Goal: Task Accomplishment & Management: Complete application form

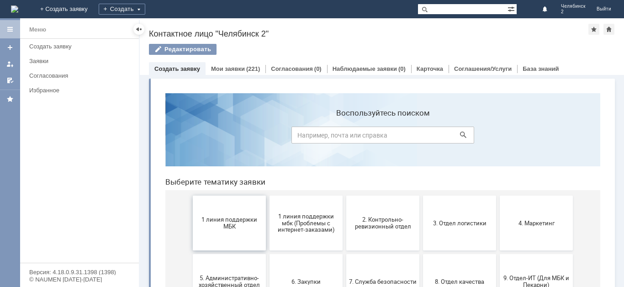
scroll to position [46, 0]
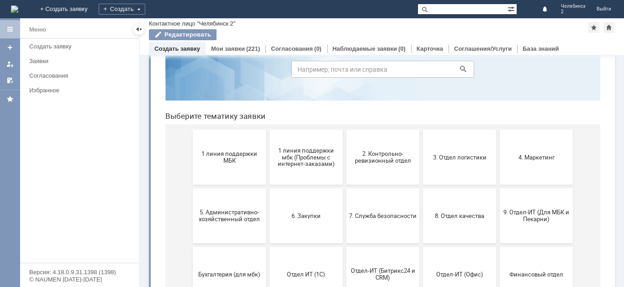
click at [179, 48] on link "Создать заявку" at bounding box center [177, 48] width 46 height 7
click at [180, 50] on link "Создать заявку" at bounding box center [177, 48] width 46 height 7
click at [237, 43] on div "Мои заявки (221)" at bounding box center [236, 48] width 60 height 13
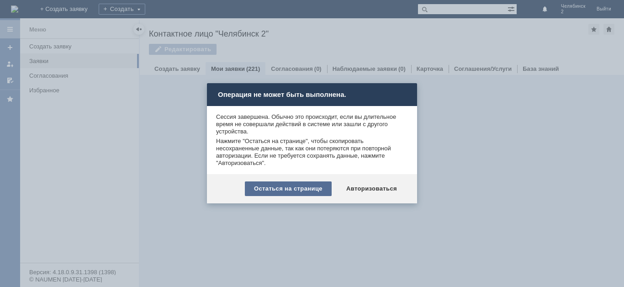
click at [311, 192] on div "Остаться на странице" at bounding box center [288, 188] width 87 height 15
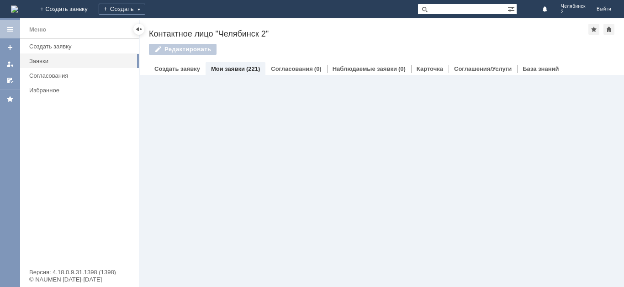
click at [231, 65] on div "Мои заявки (221)" at bounding box center [236, 68] width 60 height 13
click at [290, 67] on link "Согласования" at bounding box center [292, 68] width 42 height 7
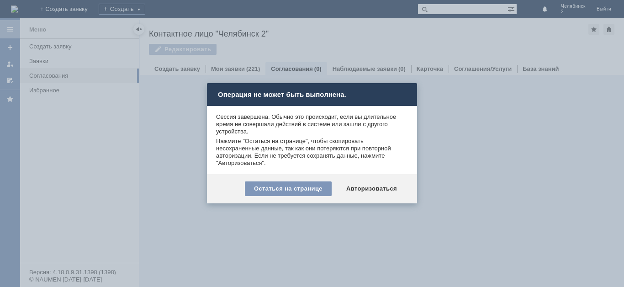
drag, startPoint x: 297, startPoint y: 189, endPoint x: 248, endPoint y: 130, distance: 76.5
click at [296, 188] on div "Остаться на странице" at bounding box center [288, 188] width 87 height 15
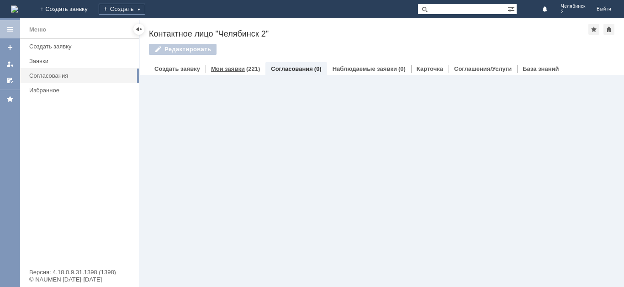
click at [228, 68] on link "Мои заявки" at bounding box center [228, 68] width 34 height 7
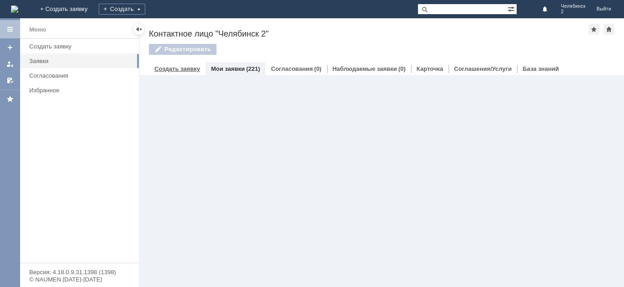
click at [185, 68] on link "Создать заявку" at bounding box center [177, 68] width 46 height 7
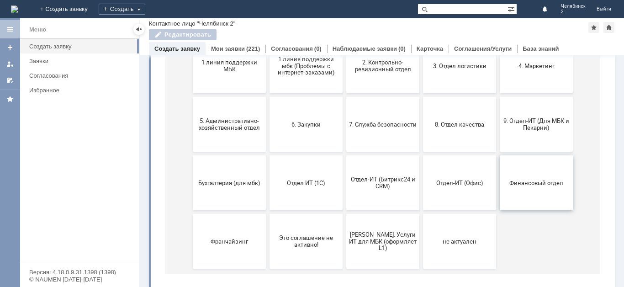
scroll to position [91, 0]
